Goal: Task Accomplishment & Management: Complete application form

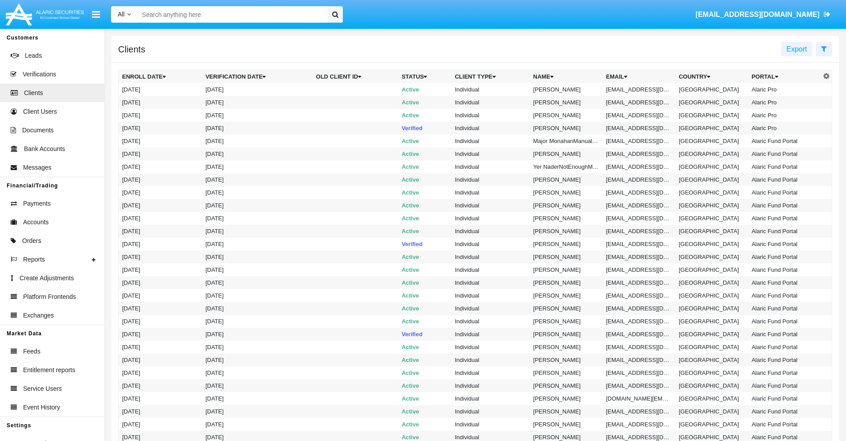
click at [824, 48] on icon at bounding box center [824, 48] width 6 height 7
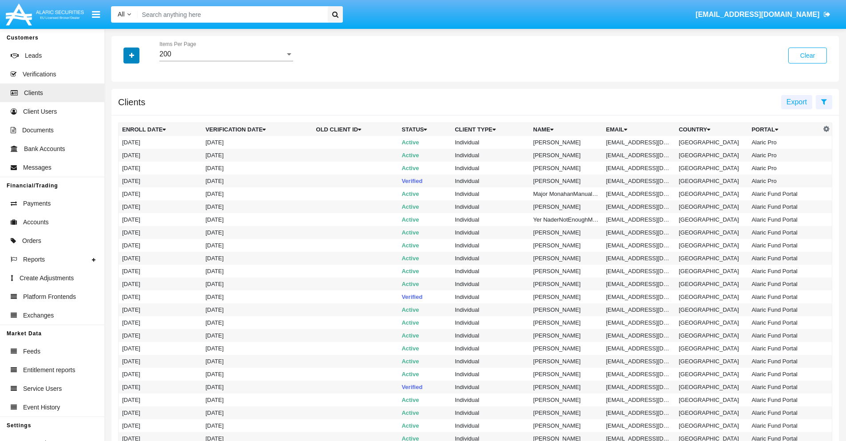
click at [131, 55] on icon "button" at bounding box center [131, 55] width 5 height 6
click at [138, 151] on span "Email" at bounding box center [138, 151] width 18 height 11
click at [122, 155] on input "Email" at bounding box center [122, 155] width 0 height 0
checkbox input "true"
click at [131, 55] on icon "button" at bounding box center [131, 55] width 5 height 6
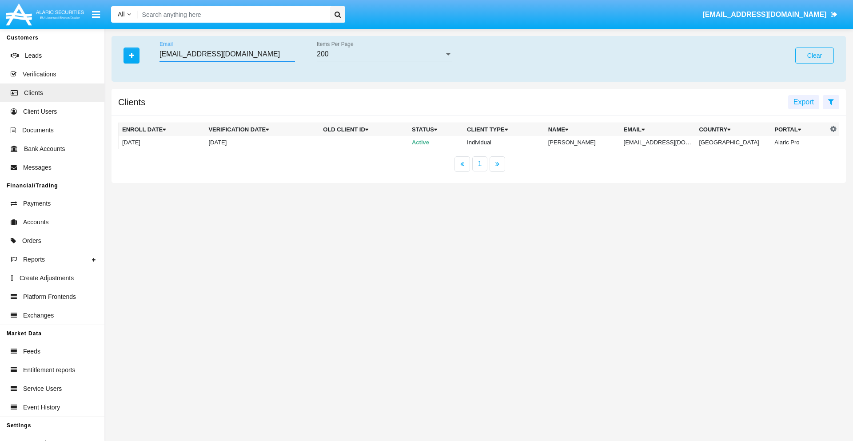
type input "[EMAIL_ADDRESS][DOMAIN_NAME]"
click at [663, 142] on td "[EMAIL_ADDRESS][DOMAIN_NAME]" at bounding box center [657, 142] width 75 height 13
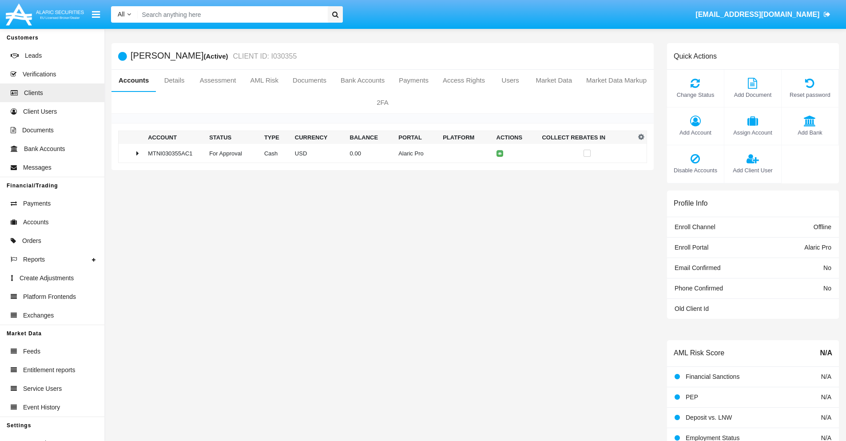
click at [809, 132] on span "Add Bank" at bounding box center [810, 132] width 48 height 8
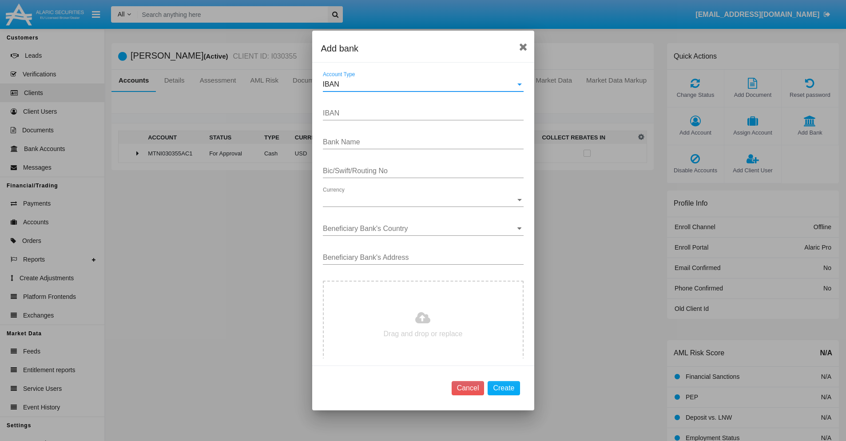
click at [420, 84] on div "IBAN" at bounding box center [419, 84] width 193 height 8
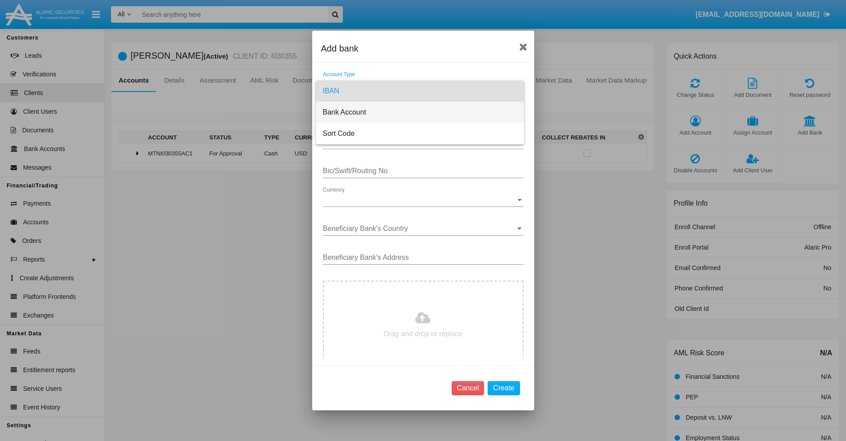
click at [420, 112] on span "Bank Account" at bounding box center [420, 112] width 194 height 21
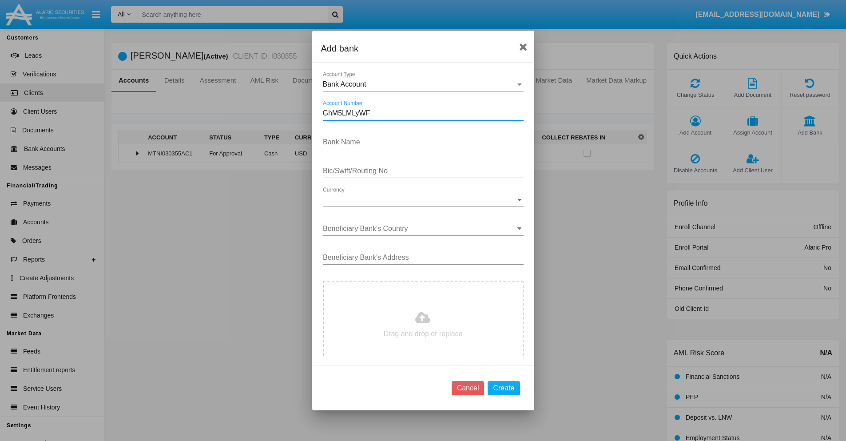
type input "GhM5LMLyWF"
type input "ofvlNVPhKcEiuYd"
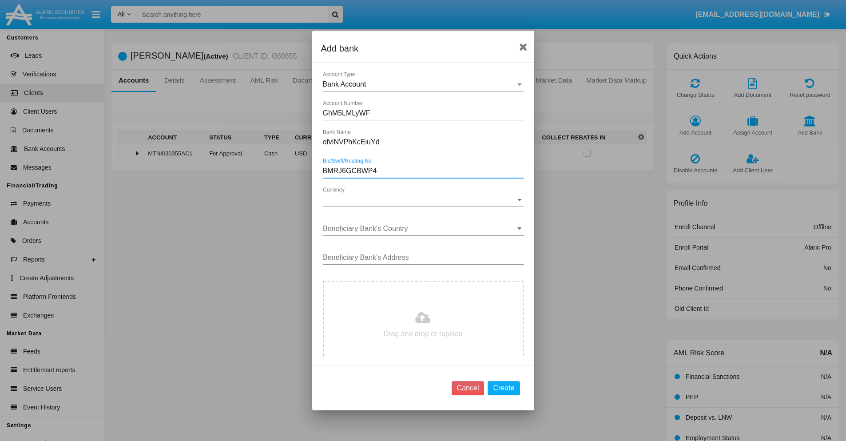
type input "BMRJ6GCBWP4"
click at [420, 200] on span "Currency" at bounding box center [419, 200] width 193 height 8
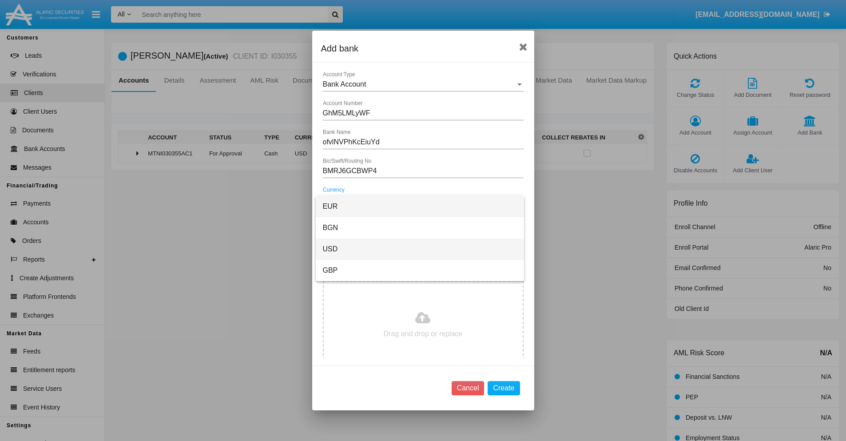
click at [420, 249] on span "USD" at bounding box center [420, 248] width 194 height 21
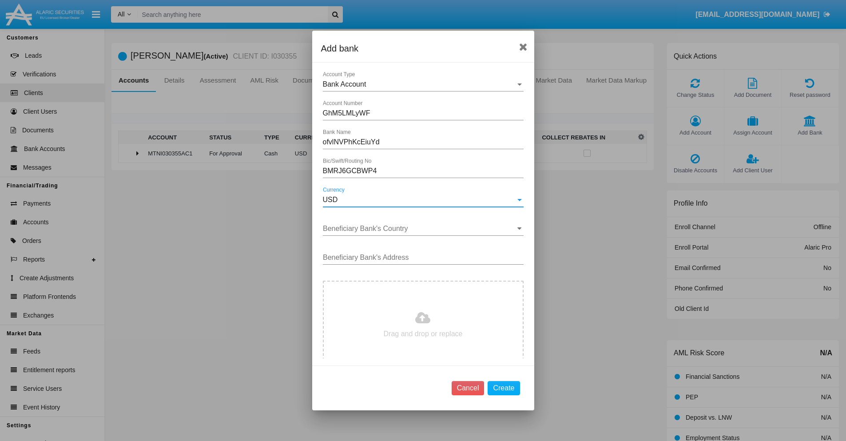
click at [420, 229] on input "Beneficiary Bank's Country" at bounding box center [423, 229] width 201 height 8
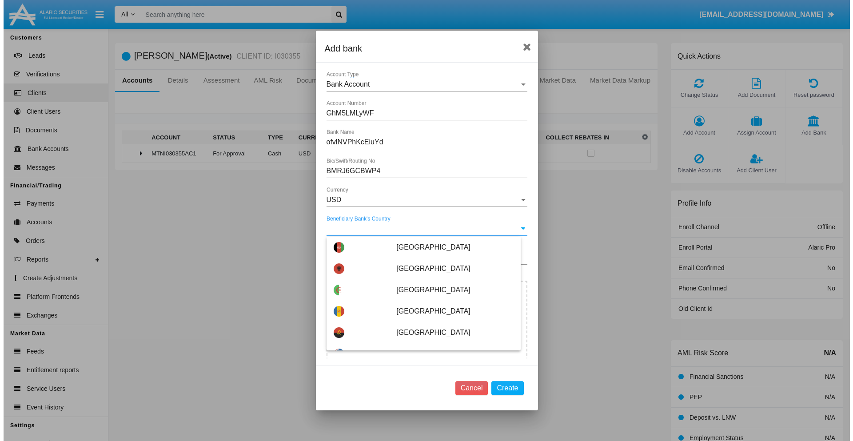
scroll to position [4597, 0]
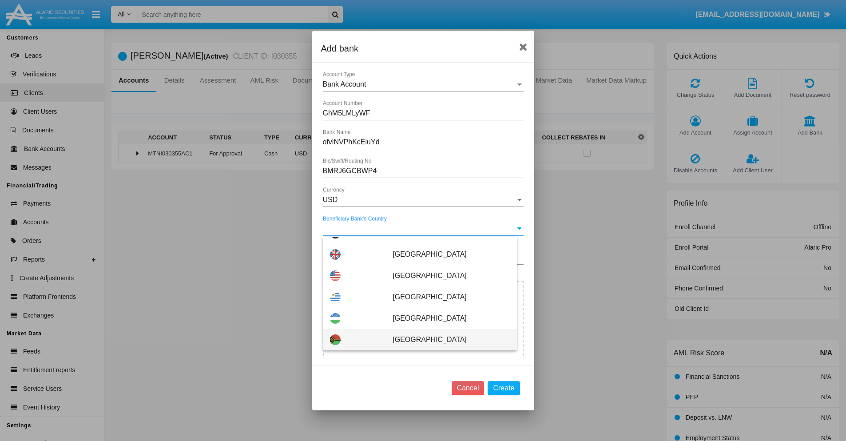
click at [446, 340] on span "[GEOGRAPHIC_DATA]" at bounding box center [451, 339] width 117 height 21
type input "[GEOGRAPHIC_DATA]"
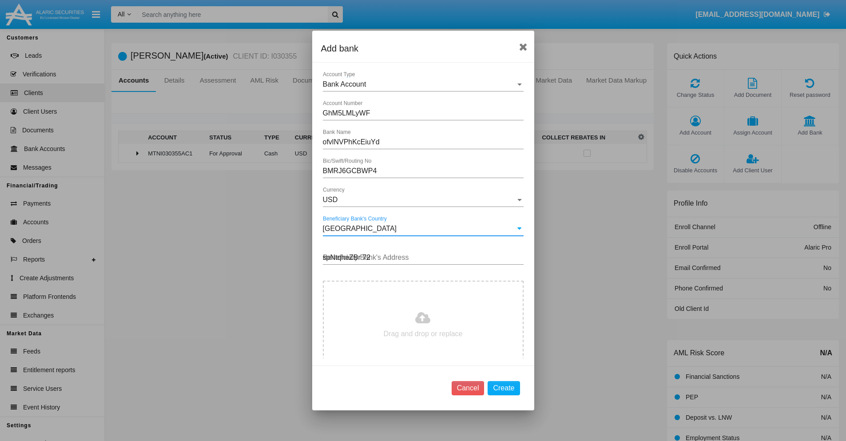
type input "spNtqheZBr 727"
type input "C:\fakepath\bank-statement.png"
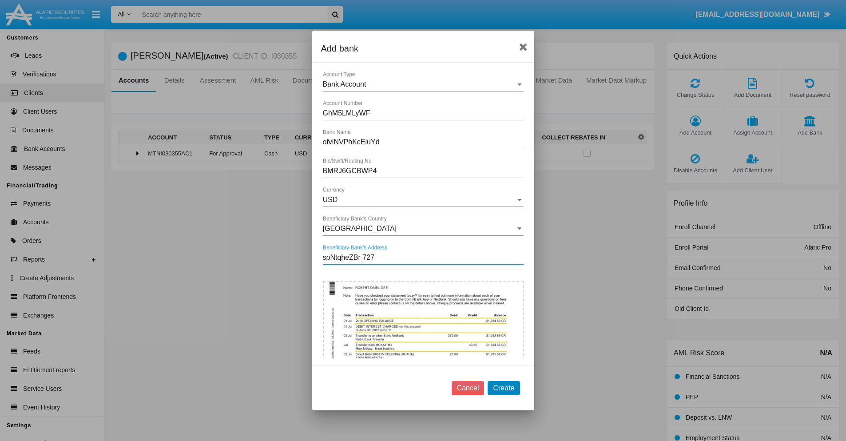
click at [504, 388] on button "Create" at bounding box center [504, 388] width 32 height 14
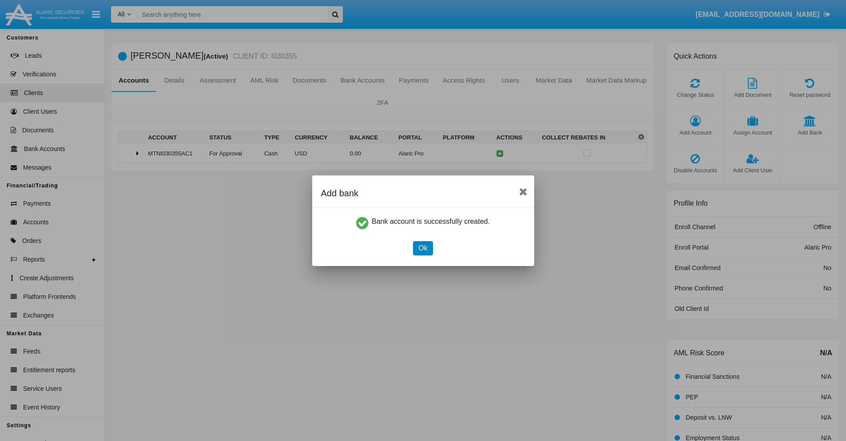
click at [423, 248] on button "Ok" at bounding box center [423, 248] width 20 height 14
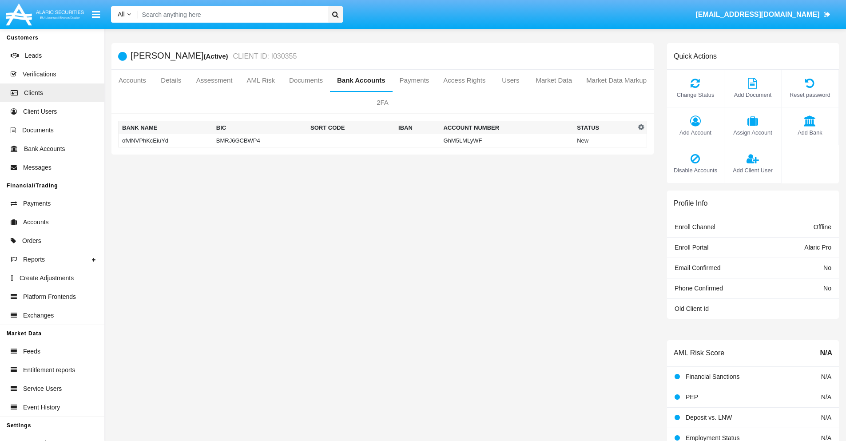
click at [165, 140] on td "ofvlNVPhKcEiuYd" at bounding box center [166, 140] width 94 height 13
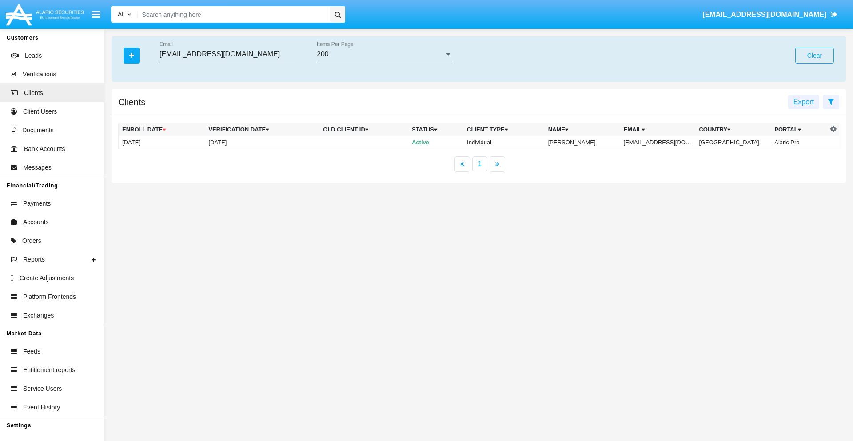
click at [814, 56] on button "Clear" at bounding box center [814, 56] width 39 height 16
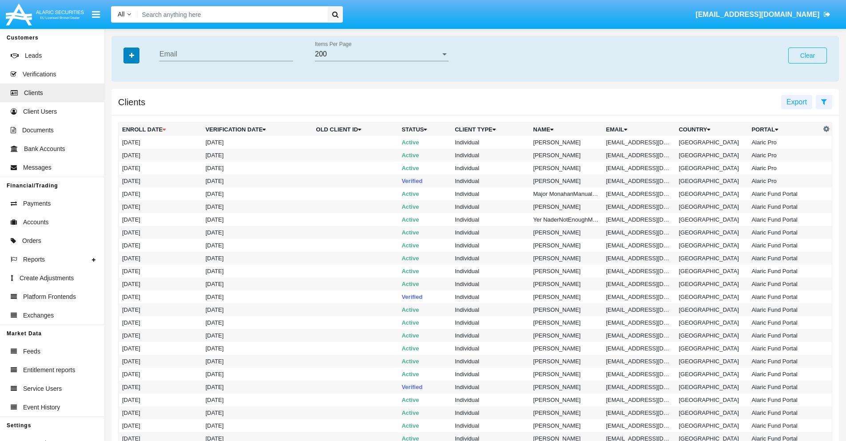
click at [131, 55] on icon "button" at bounding box center [131, 55] width 5 height 6
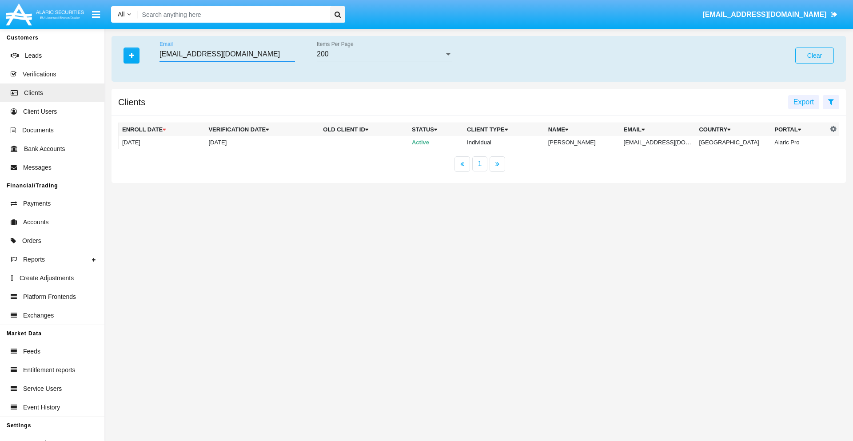
type input "[EMAIL_ADDRESS][DOMAIN_NAME]"
click at [663, 142] on td "[EMAIL_ADDRESS][DOMAIN_NAME]" at bounding box center [657, 142] width 75 height 13
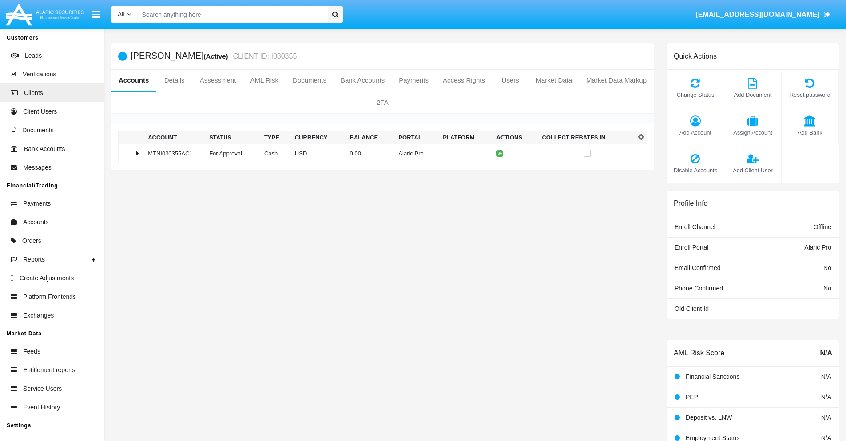
click at [809, 132] on span "Add Bank" at bounding box center [810, 132] width 48 height 8
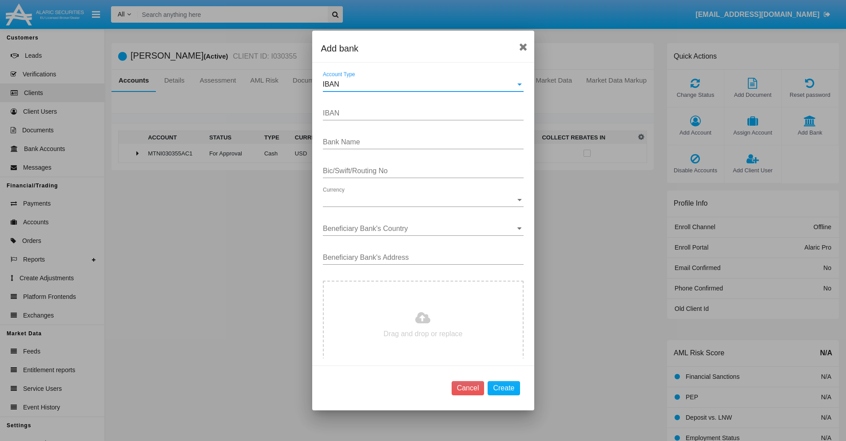
click at [420, 84] on div "IBAN" at bounding box center [419, 84] width 193 height 8
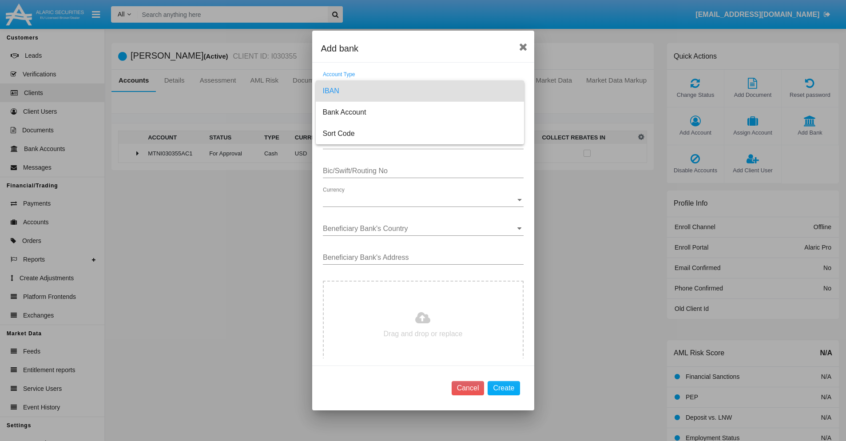
click at [420, 91] on span "IBAN" at bounding box center [420, 90] width 194 height 21
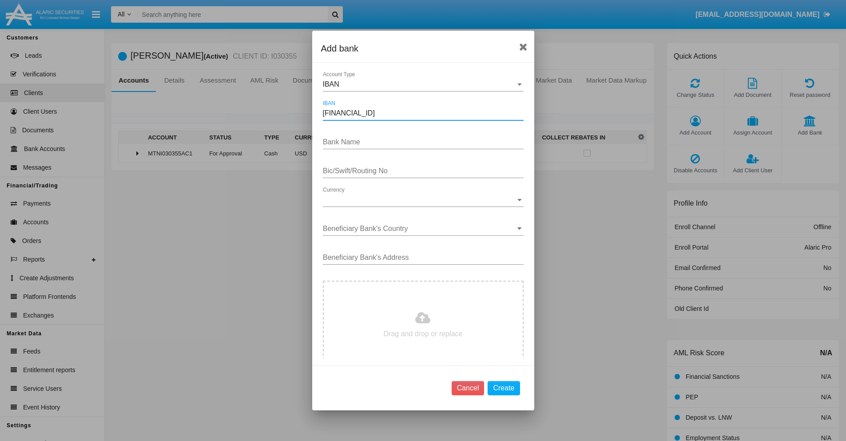
type input "[FINANCIAL_ID]"
type input "uKsVsKLBafyQxTP"
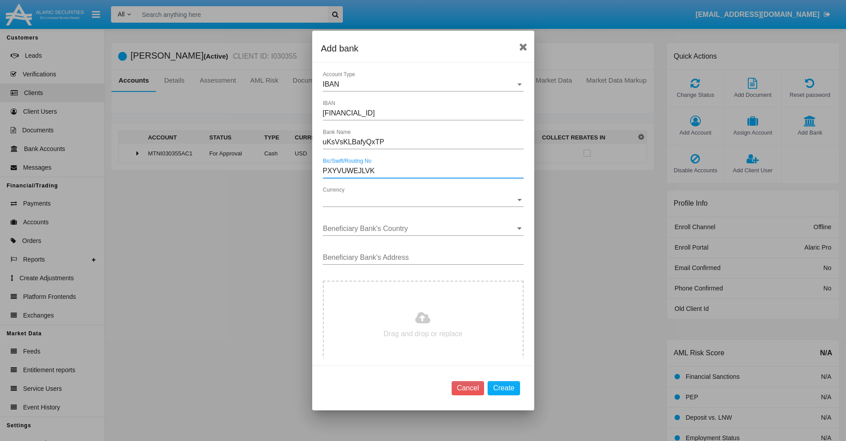
type input "PXYVUWEJLVK"
click at [420, 200] on span "Currency" at bounding box center [419, 200] width 193 height 8
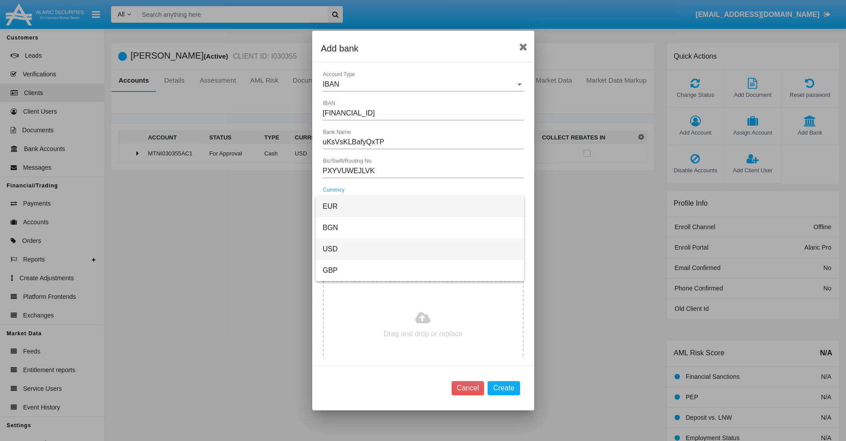
click at [420, 249] on span "USD" at bounding box center [420, 248] width 194 height 21
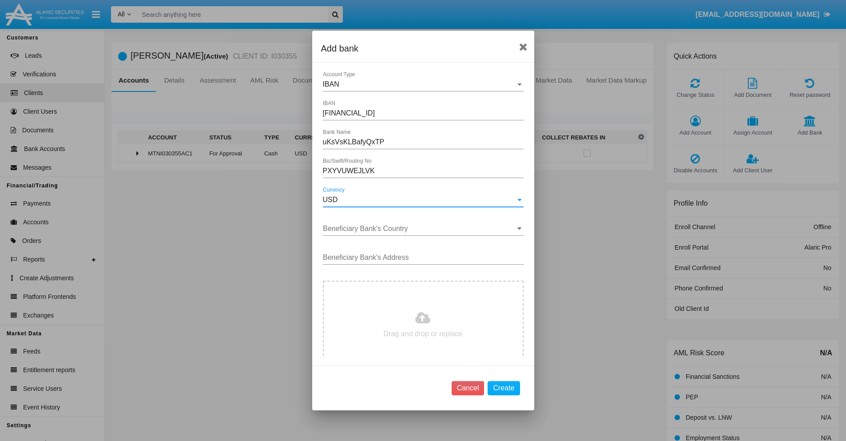
click at [420, 229] on input "Beneficiary Bank's Country" at bounding box center [423, 229] width 201 height 8
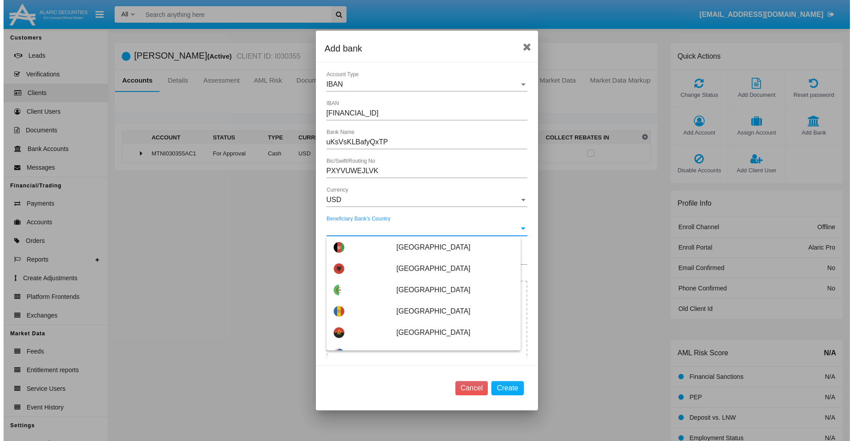
scroll to position [1037, 0]
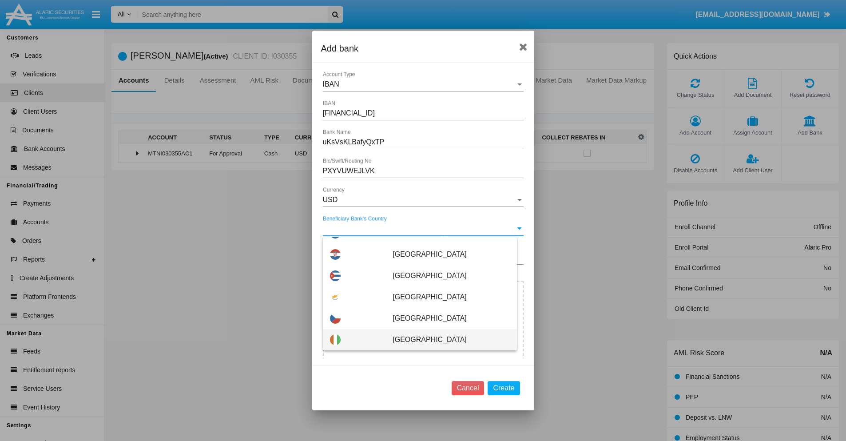
click at [446, 340] on span "[GEOGRAPHIC_DATA]" at bounding box center [451, 339] width 117 height 21
type input "[GEOGRAPHIC_DATA]"
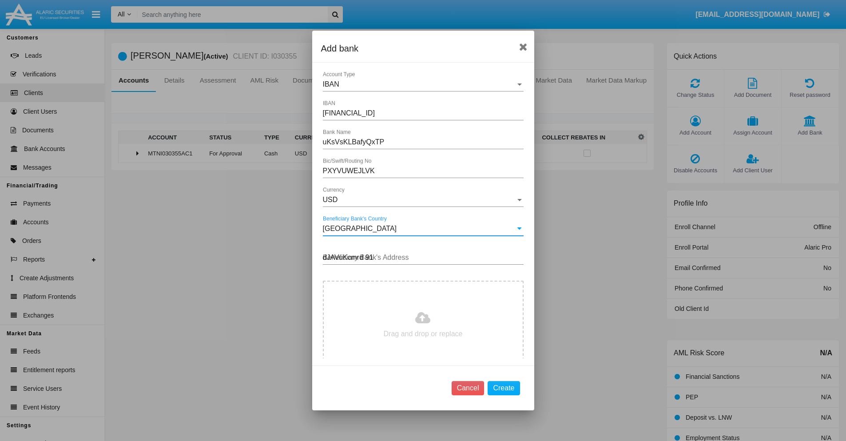
type input "dJAVuKcmrd 915"
type input "C:\fakepath\bank-statement.png"
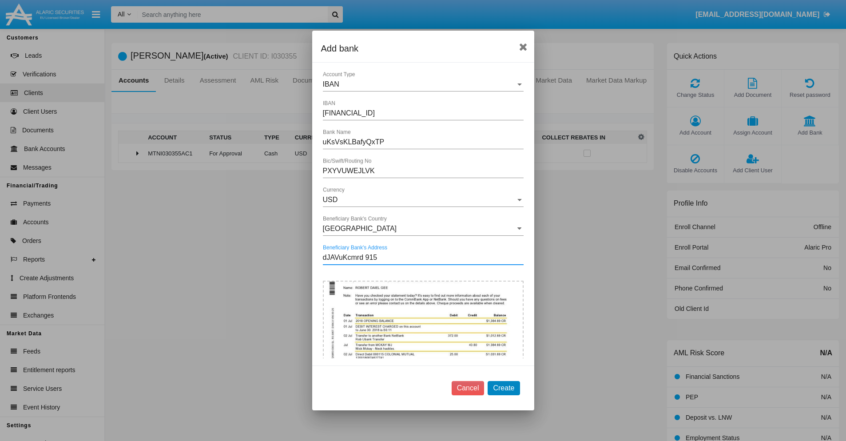
click at [504, 388] on button "Create" at bounding box center [504, 388] width 32 height 14
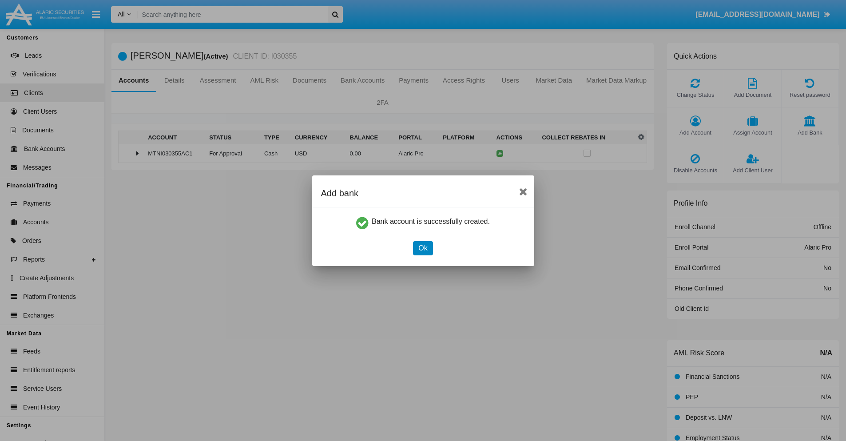
click at [423, 248] on button "Ok" at bounding box center [423, 248] width 20 height 14
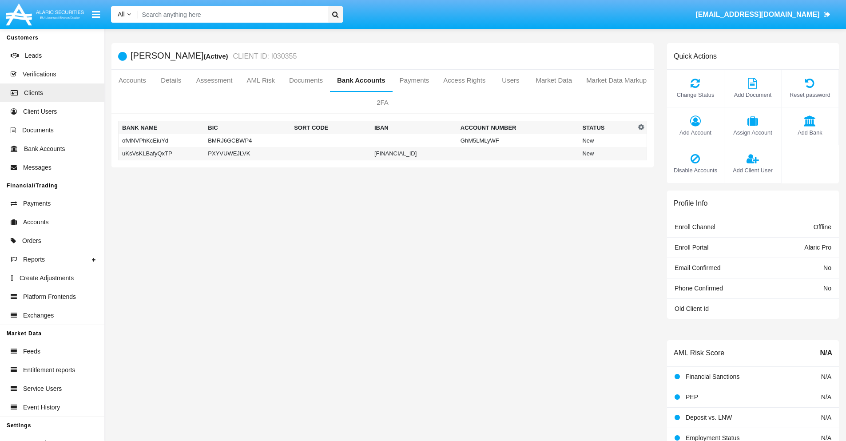
click at [161, 153] on td "uKsVsKLBafyQxTP" at bounding box center [162, 153] width 86 height 13
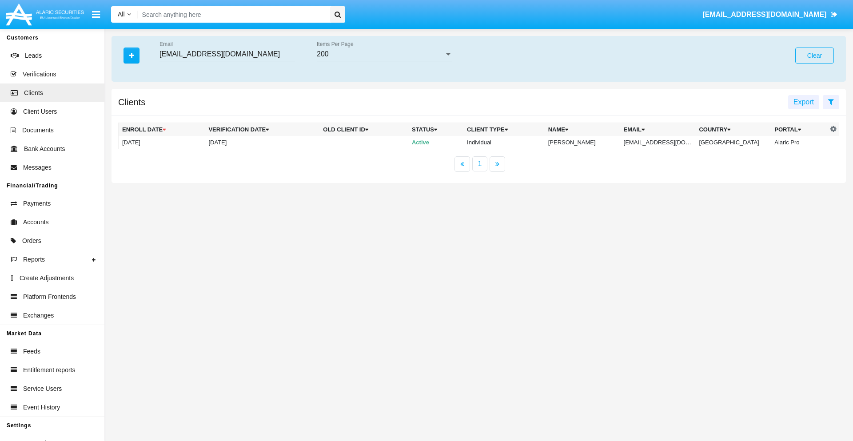
click at [814, 56] on button "Clear" at bounding box center [814, 56] width 39 height 16
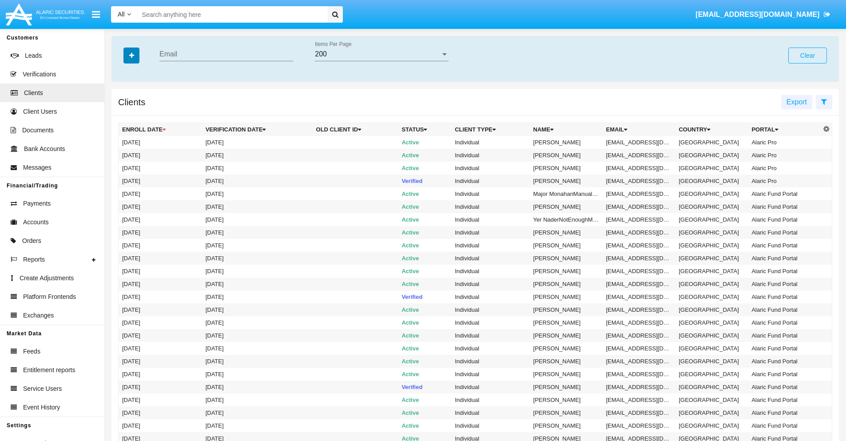
click at [131, 55] on icon "button" at bounding box center [131, 55] width 5 height 6
type input "[EMAIL_ADDRESS][DOMAIN_NAME]"
click at [642, 142] on td "[EMAIL_ADDRESS][DOMAIN_NAME]" at bounding box center [639, 142] width 73 height 13
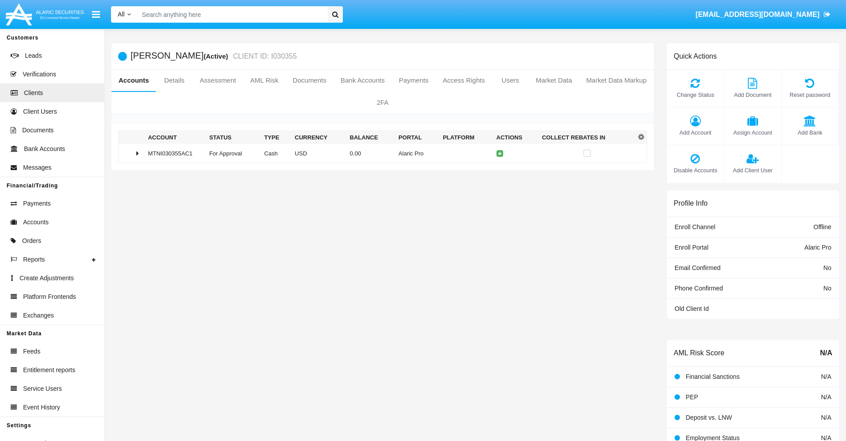
click at [809, 132] on span "Add Bank" at bounding box center [810, 132] width 48 height 8
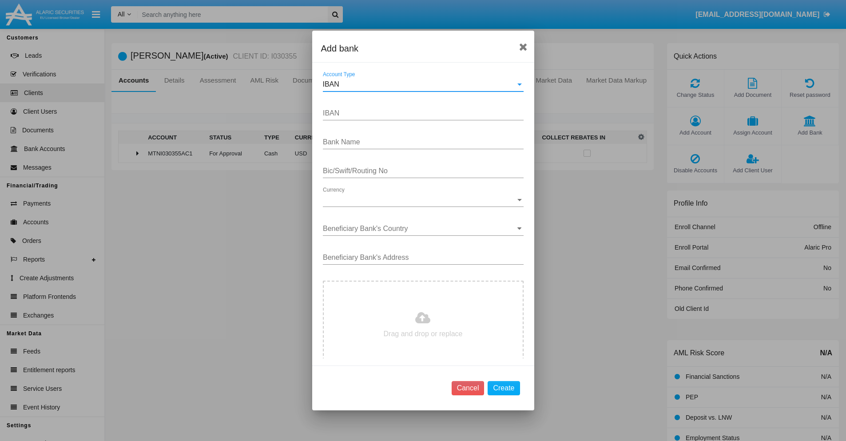
click at [420, 84] on div "IBAN" at bounding box center [419, 84] width 193 height 8
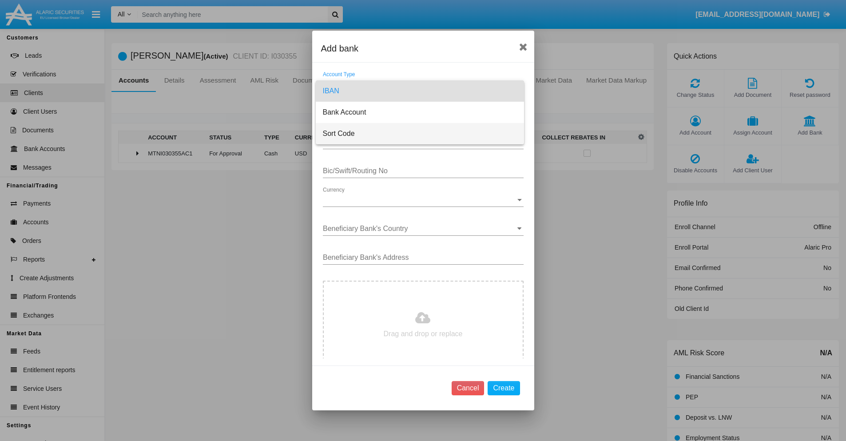
click at [420, 134] on span "Sort Code" at bounding box center [420, 133] width 194 height 21
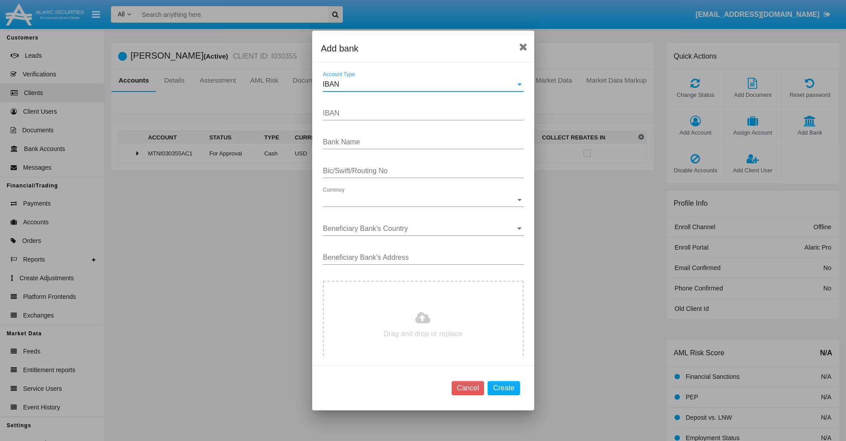
type input "[GEOGRAPHIC_DATA]"
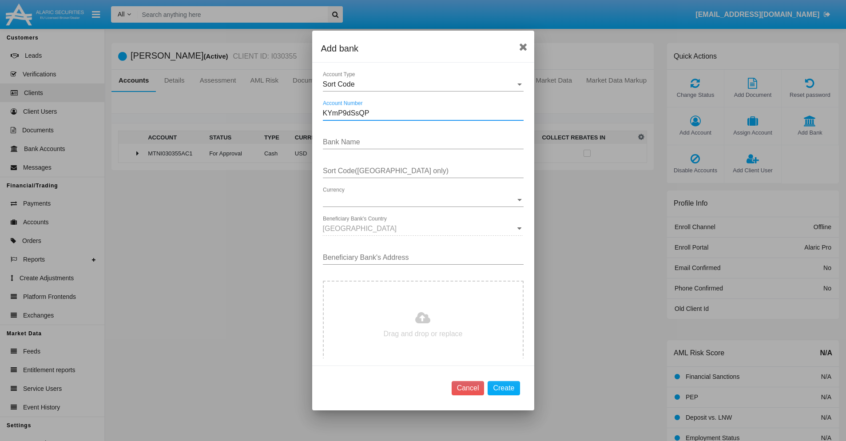
type input "KYmP9dSsQP"
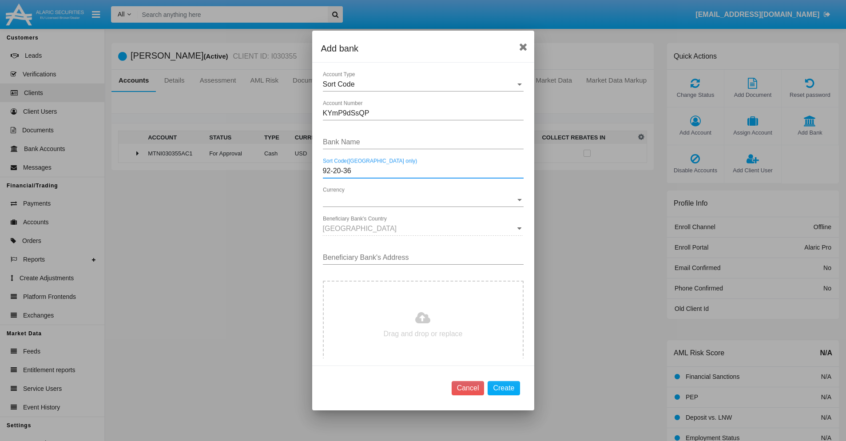
type input "92-20-36"
type input "wKjPbTOMaQYAZnK"
click at [420, 200] on span "Currency" at bounding box center [419, 200] width 193 height 8
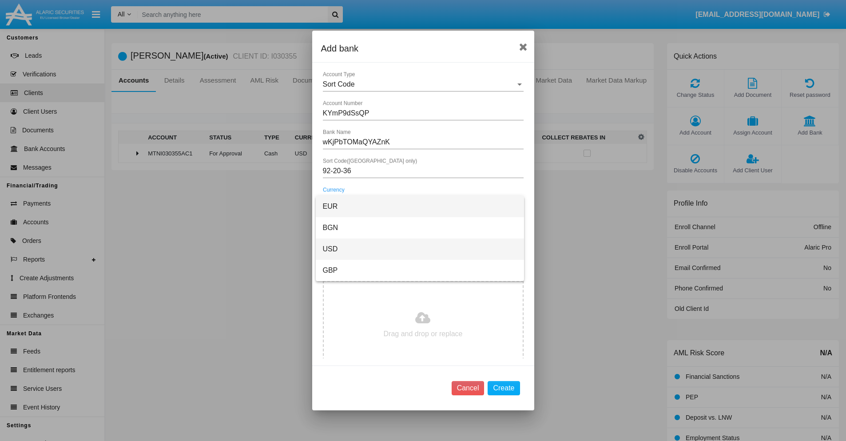
click at [420, 249] on span "USD" at bounding box center [420, 248] width 194 height 21
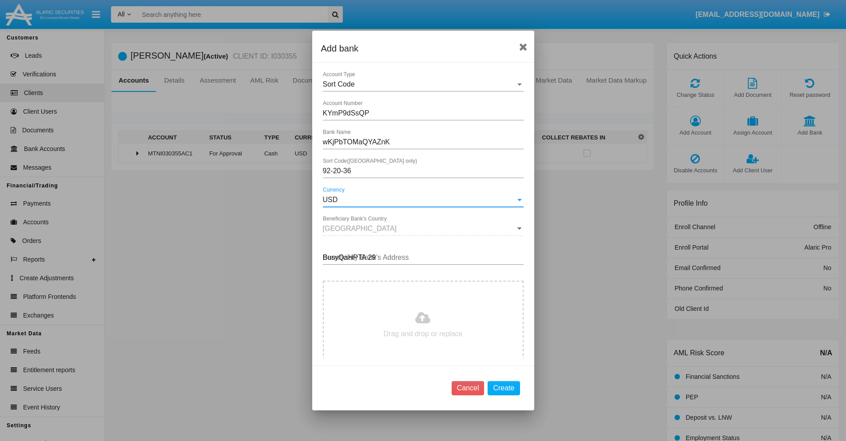
type input "BusyQaHPTA 299"
type input "C:\fakepath\bank-statement.png"
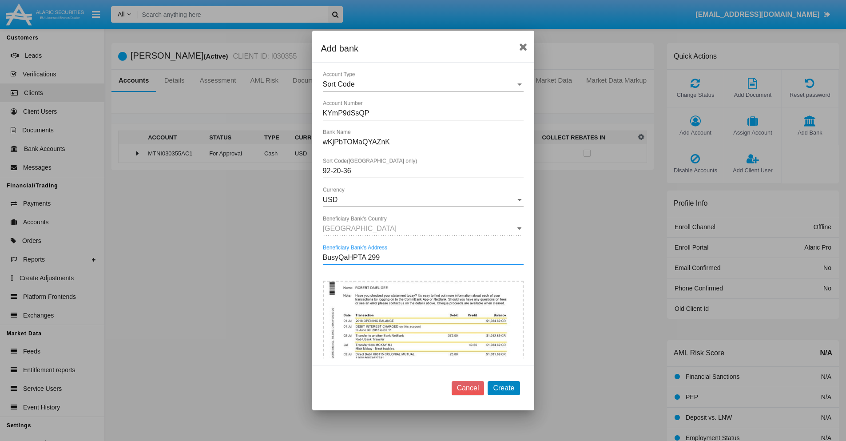
click at [504, 388] on button "Create" at bounding box center [504, 388] width 32 height 14
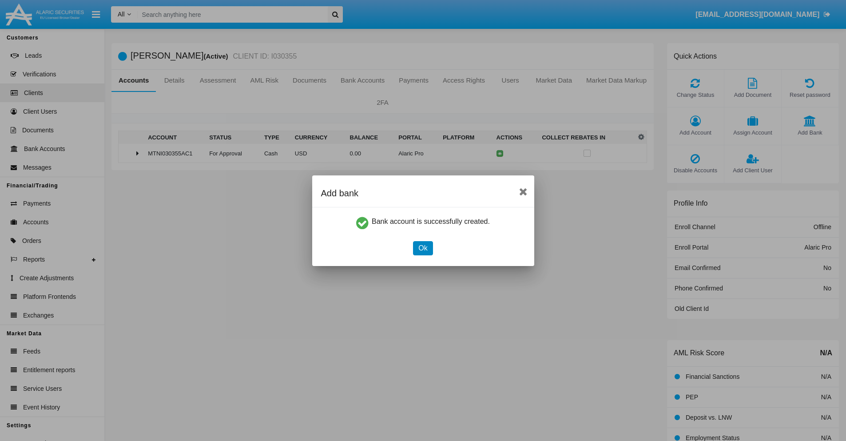
click at [423, 248] on button "Ok" at bounding box center [423, 248] width 20 height 14
